Goal: Task Accomplishment & Management: Manage account settings

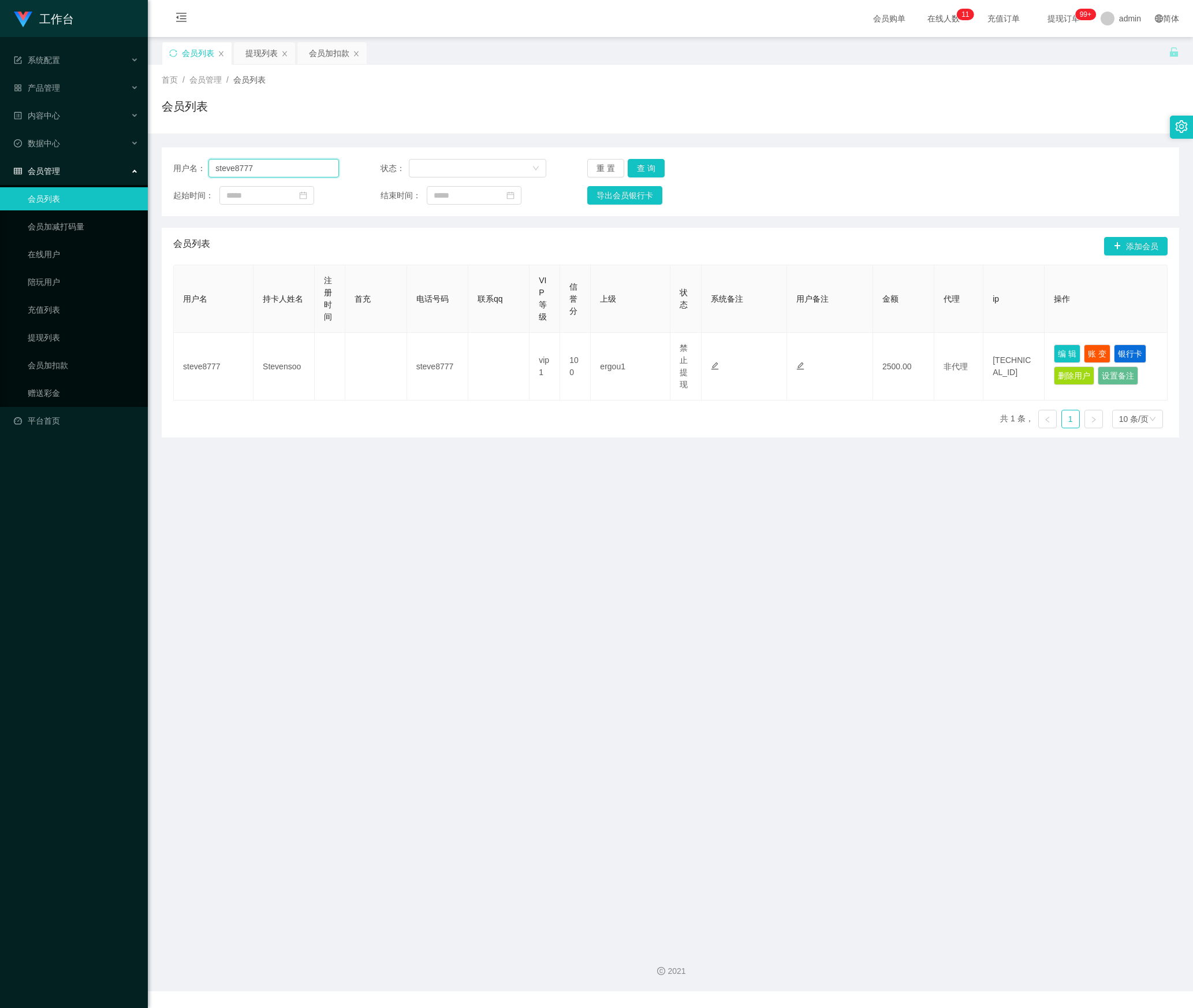
drag, startPoint x: 0, startPoint y: 0, endPoint x: 281, endPoint y: 204, distance: 347.2
click at [33, 166] on section "工作台 系统配置 产品管理 内容中心 数据中心 会员管理 会员列表 会员加减打码量 在线用户 陪玩用户 充值列表 提现列表 会员加扣款 赠送彩金 平台首页 保…" at bounding box center [596, 495] width 1193 height 991
paste input "Pan"
type input "Pan"
drag, startPoint x: 643, startPoint y: 168, endPoint x: 679, endPoint y: 184, distance: 39.4
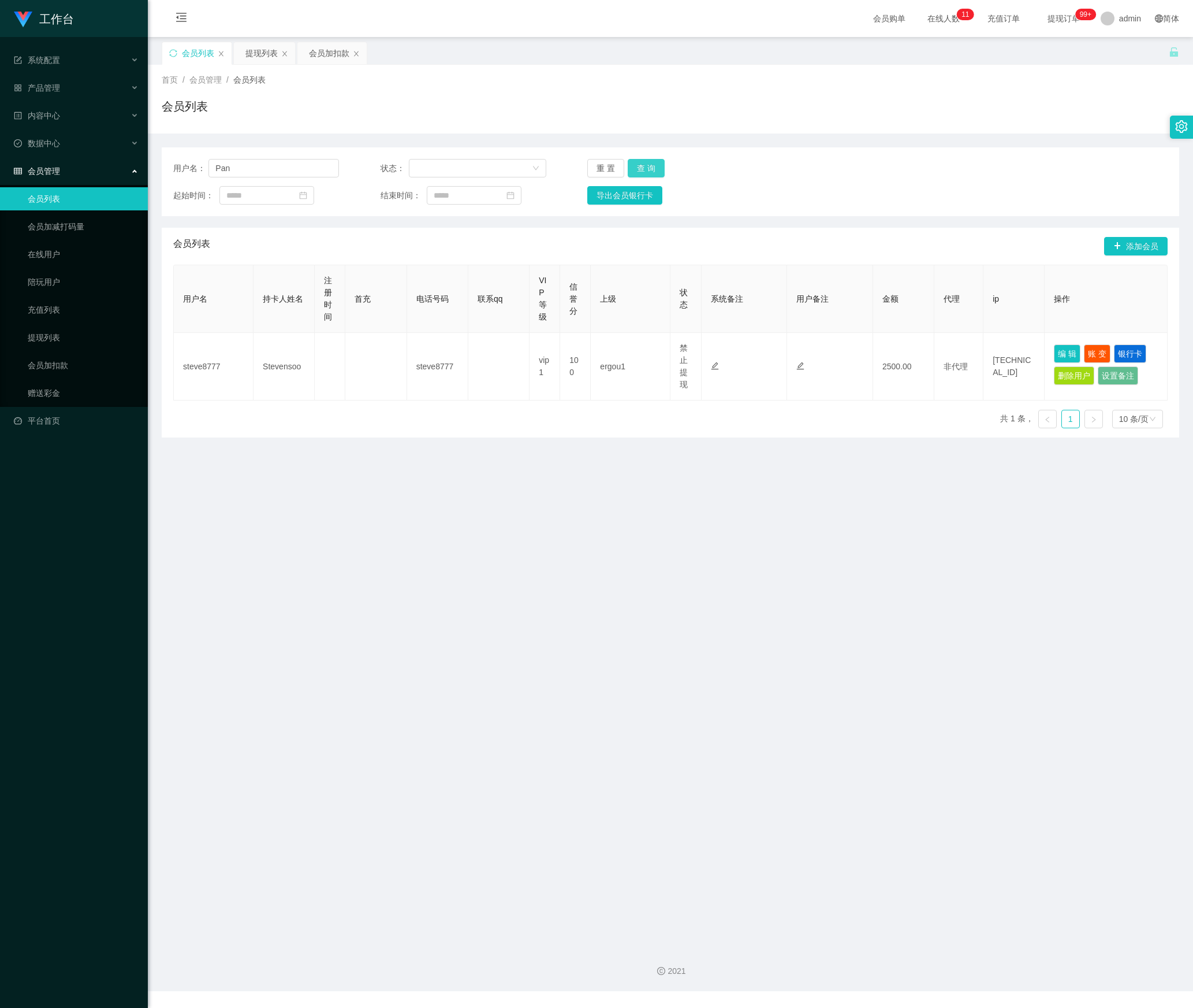
click at [643, 168] on button "查 询" at bounding box center [646, 168] width 37 height 19
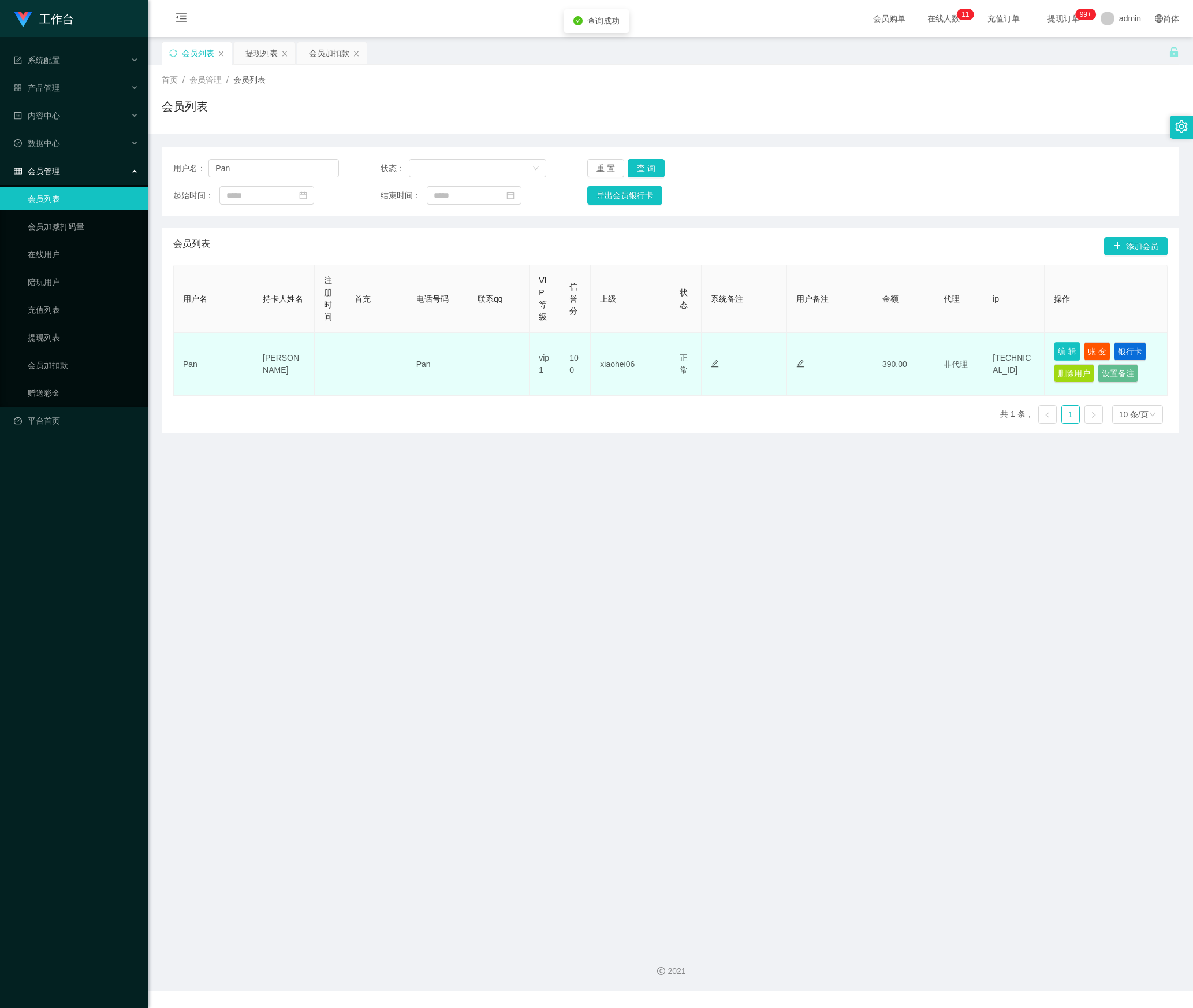
click at [1054, 353] on button "编 辑" at bounding box center [1068, 351] width 27 height 19
type input "Pan"
type input "[PERSON_NAME]"
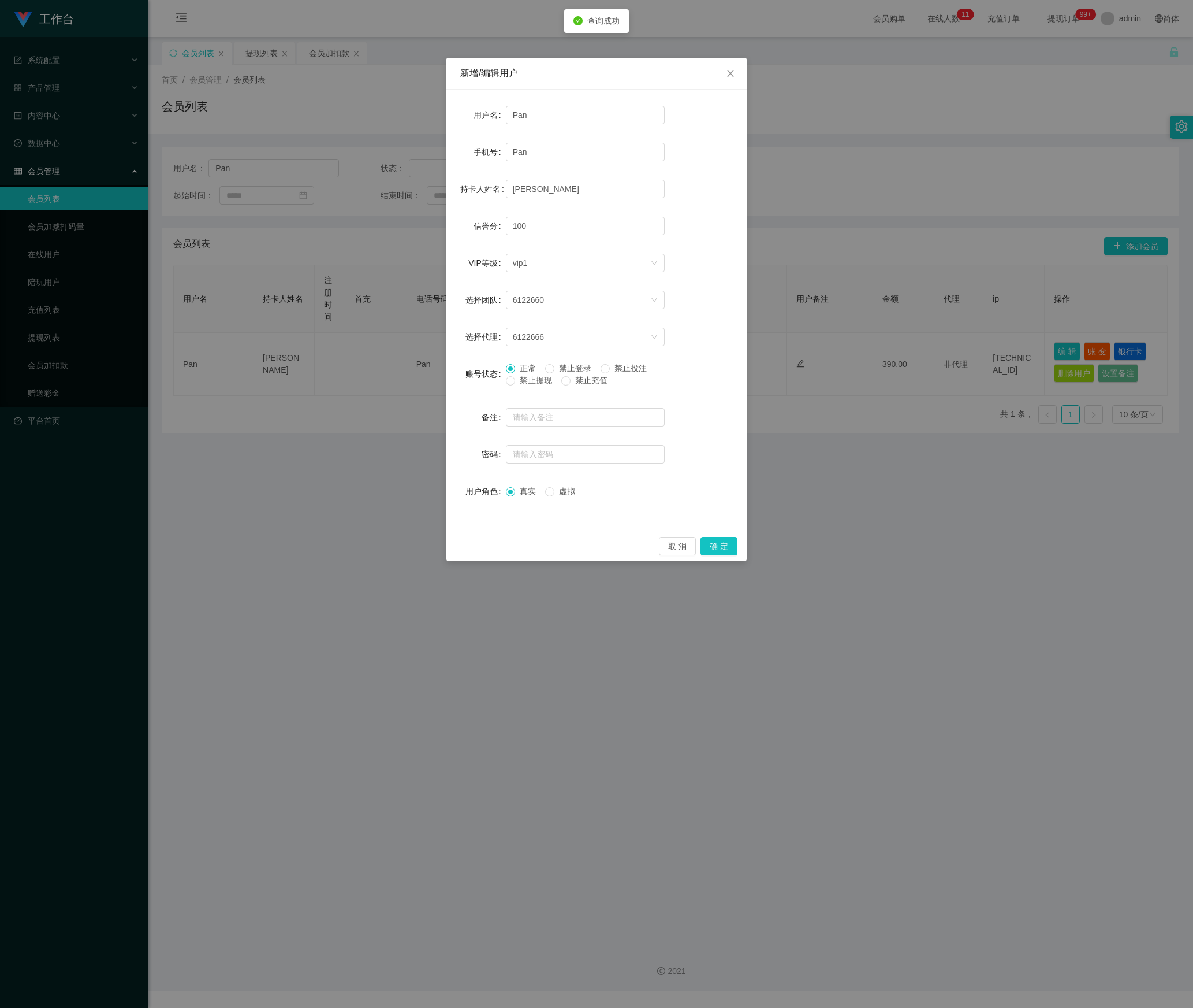
click at [534, 379] on span "禁止提现" at bounding box center [536, 380] width 41 height 9
click at [717, 548] on button "确 定" at bounding box center [719, 545] width 37 height 19
